Goal: Task Accomplishment & Management: Use online tool/utility

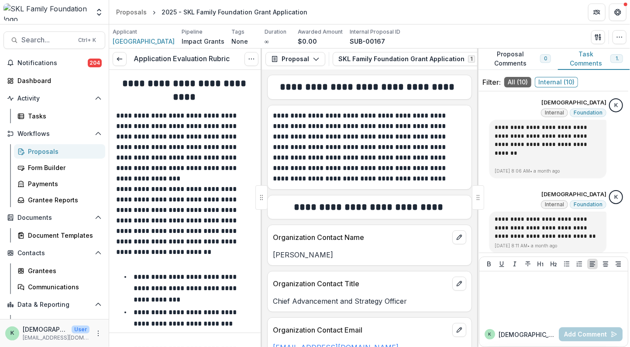
click at [48, 38] on span "Search..." at bounding box center [47, 40] width 52 height 8
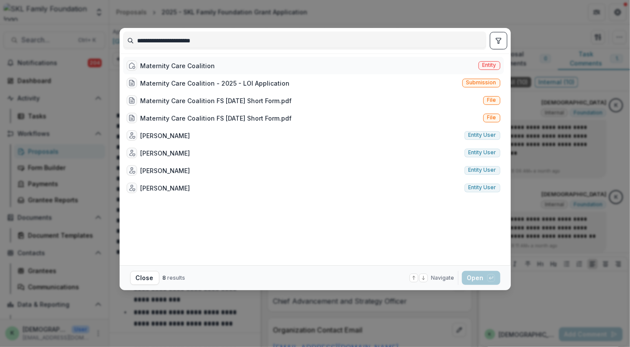
type input "**********"
click at [153, 65] on div "Maternity Care Coalition" at bounding box center [178, 65] width 75 height 9
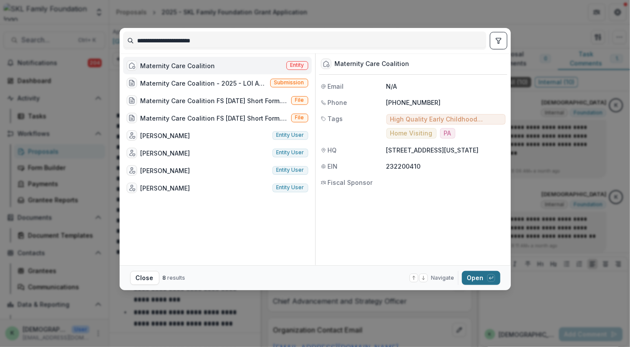
click at [481, 278] on button "Open with enter key" at bounding box center [481, 278] width 38 height 14
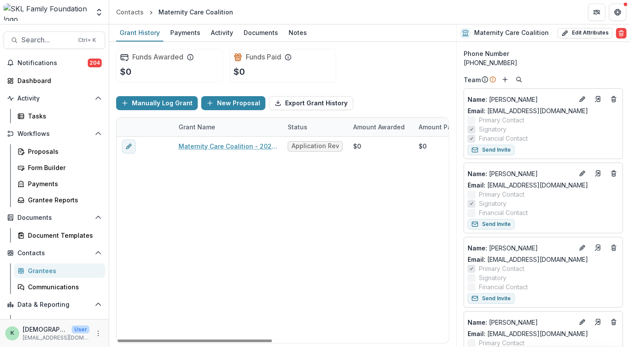
scroll to position [190, 0]
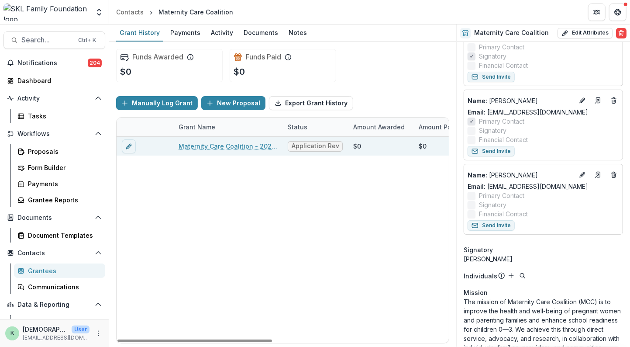
click at [204, 146] on link "Maternity Care Coalition - 2025 - LOI Application" at bounding box center [228, 146] width 99 height 9
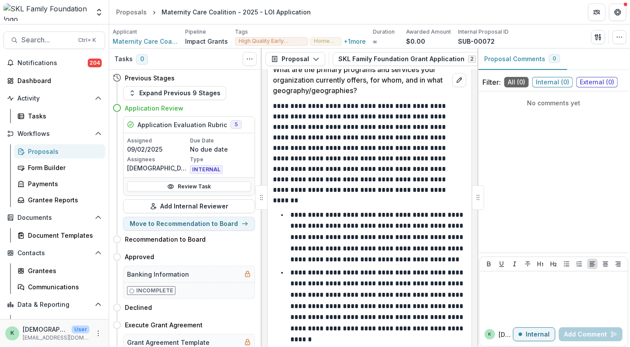
scroll to position [1495, 0]
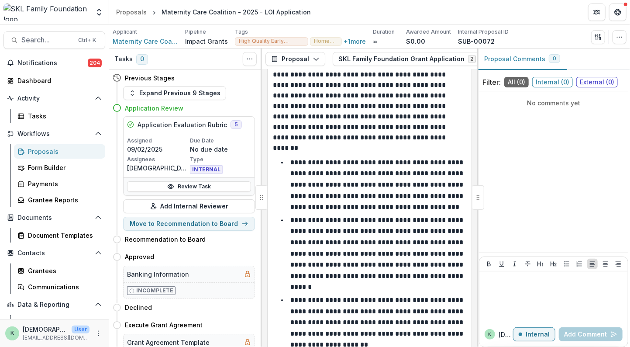
drag, startPoint x: 381, startPoint y: 284, endPoint x: 356, endPoint y: 249, distance: 42.9
drag, startPoint x: 356, startPoint y: 249, endPoint x: 404, endPoint y: 289, distance: 62.3
click at [404, 289] on li "**********" at bounding box center [375, 253] width 183 height 78
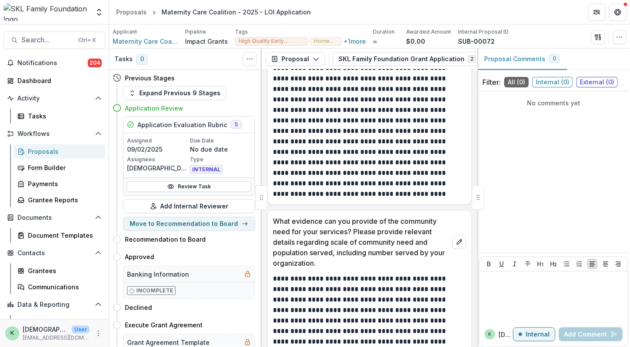
scroll to position [2547, 0]
click at [176, 185] on link "Review Task" at bounding box center [189, 186] width 124 height 10
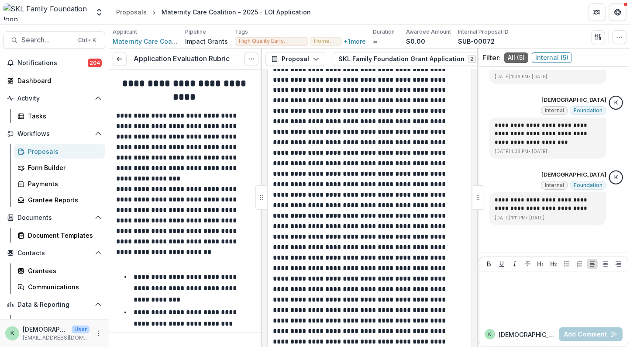
scroll to position [2839, 0]
